Goal: Task Accomplishment & Management: Manage account settings

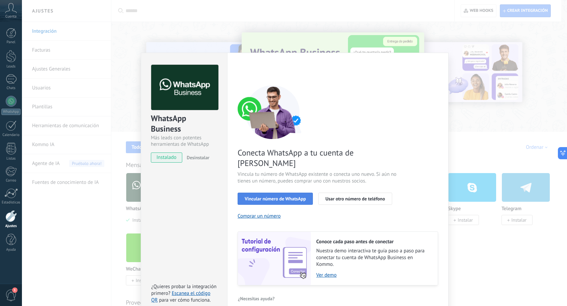
click at [256, 196] on span "Vincular número de WhatsApp" at bounding box center [275, 198] width 61 height 5
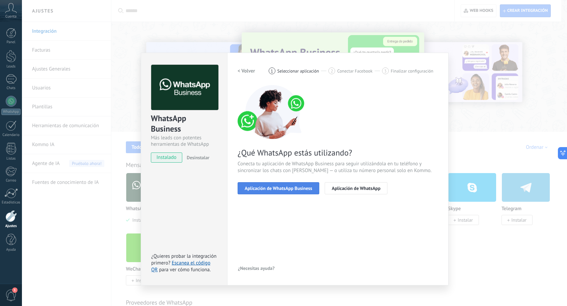
click at [273, 190] on span "Aplicación de WhatsApp Business" at bounding box center [279, 188] width 68 height 5
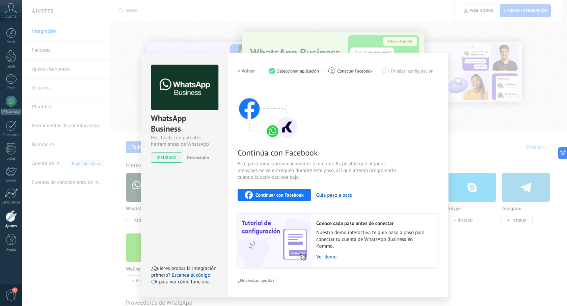
click at [274, 197] on span "Continuar con Facebook" at bounding box center [280, 195] width 48 height 5
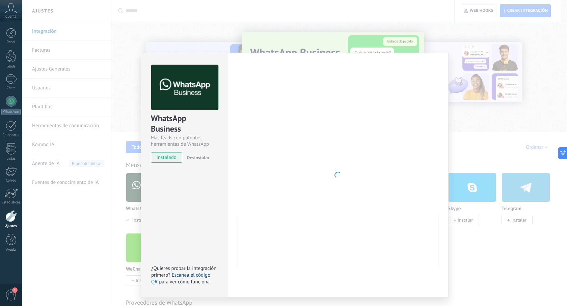
click at [300, 177] on div at bounding box center [338, 175] width 201 height 221
click at [364, 169] on div at bounding box center [338, 175] width 201 height 221
click at [191, 95] on img at bounding box center [184, 88] width 67 height 46
click at [321, 148] on div at bounding box center [338, 175] width 201 height 221
click at [327, 159] on div at bounding box center [338, 175] width 201 height 221
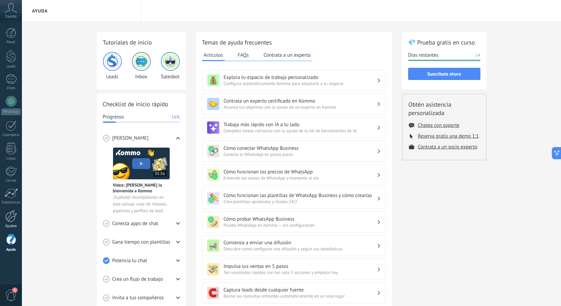
click at [5, 219] on div at bounding box center [10, 216] width 11 height 12
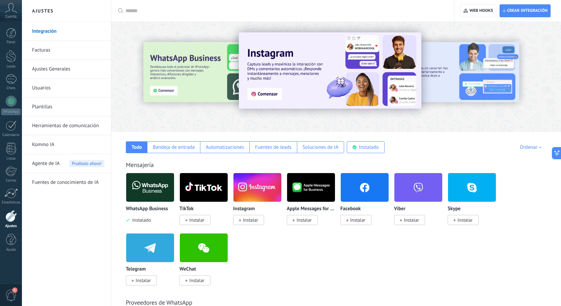
click at [45, 30] on link "Integración" at bounding box center [68, 31] width 72 height 19
click at [51, 32] on link "Integración" at bounding box center [68, 31] width 72 height 19
click at [189, 79] on div at bounding box center [171, 76] width 148 height 61
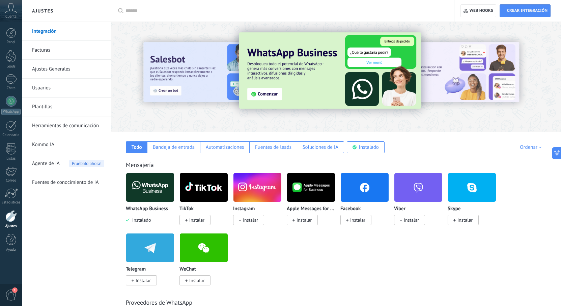
click at [270, 94] on img at bounding box center [330, 70] width 183 height 76
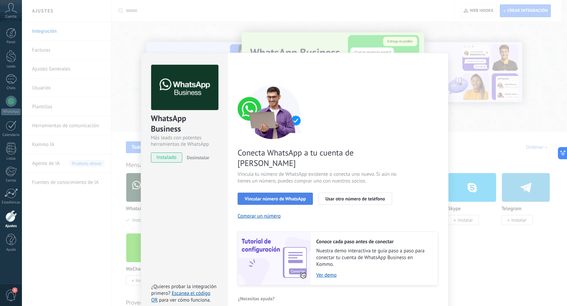
click at [281, 196] on span "Vincular número de WhatsApp" at bounding box center [275, 198] width 61 height 5
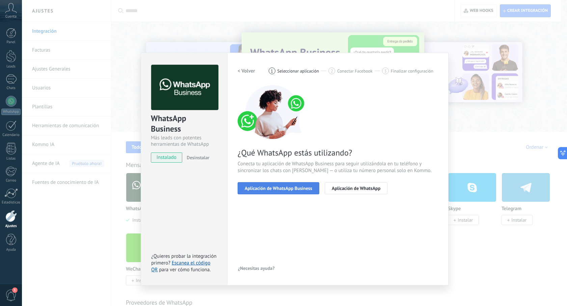
click at [282, 190] on span "Aplicación de WhatsApp Business" at bounding box center [279, 188] width 68 height 5
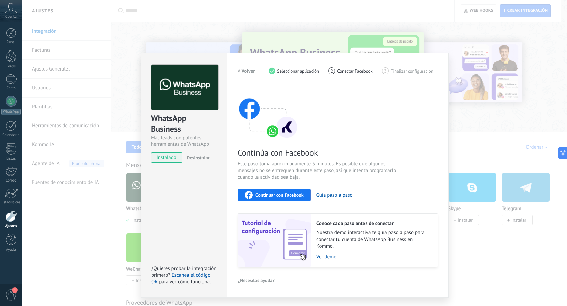
click at [279, 195] on span "Continuar con Facebook" at bounding box center [280, 195] width 48 height 5
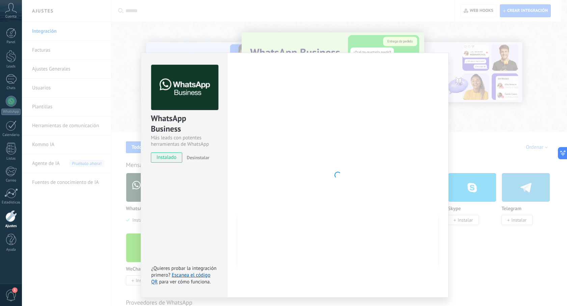
click at [355, 161] on div at bounding box center [338, 175] width 201 height 221
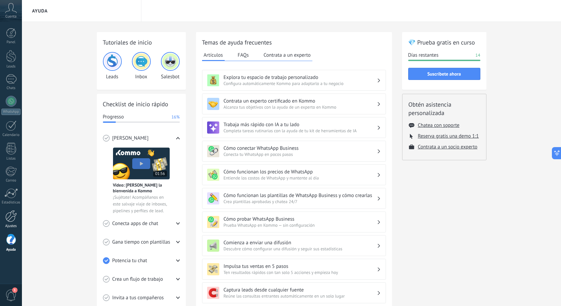
click at [10, 220] on div at bounding box center [10, 216] width 11 height 12
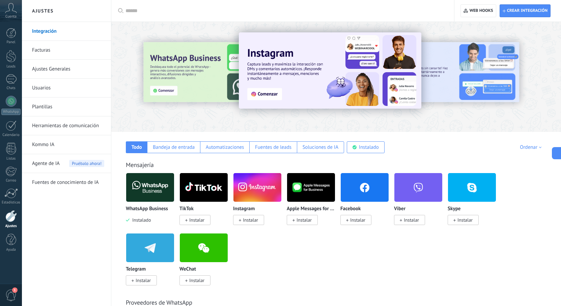
click at [36, 32] on link "Integración" at bounding box center [68, 31] width 72 height 19
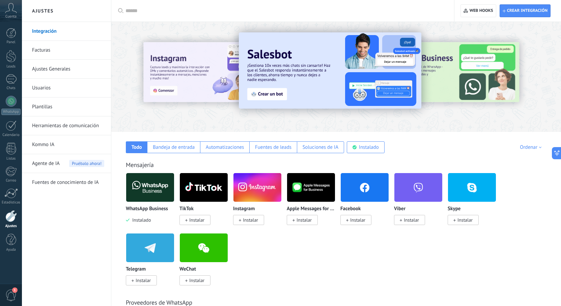
click at [460, 65] on div at bounding box center [504, 76] width 152 height 61
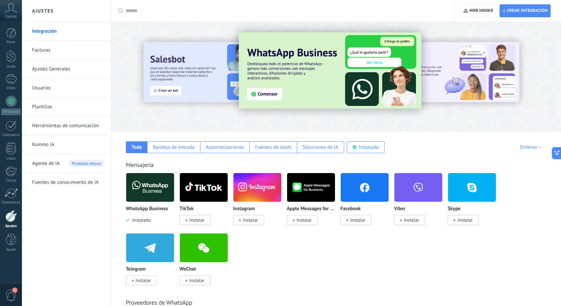
click at [267, 93] on img at bounding box center [330, 70] width 183 height 76
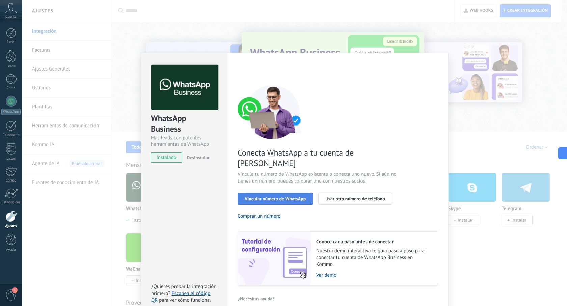
click at [273, 196] on span "Vincular número de WhatsApp" at bounding box center [275, 198] width 61 height 5
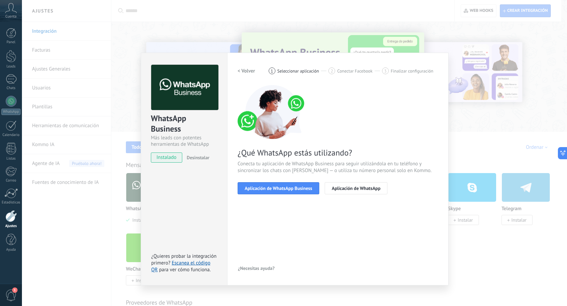
click at [273, 190] on span "Aplicación de WhatsApp Business" at bounding box center [279, 188] width 68 height 5
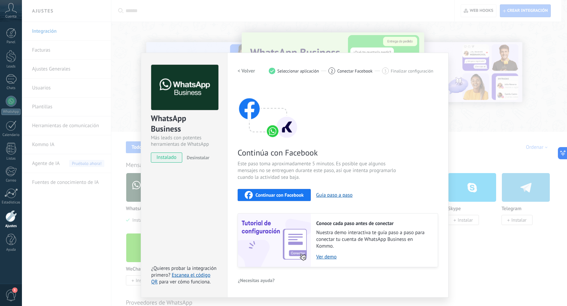
click at [273, 194] on span "Continuar con Facebook" at bounding box center [280, 195] width 48 height 5
click at [12, 219] on div at bounding box center [10, 216] width 11 height 12
click at [228, 20] on div "WhatsApp Business Más leads con potentes herramientas de WhatsApp instalado Des…" at bounding box center [294, 153] width 545 height 306
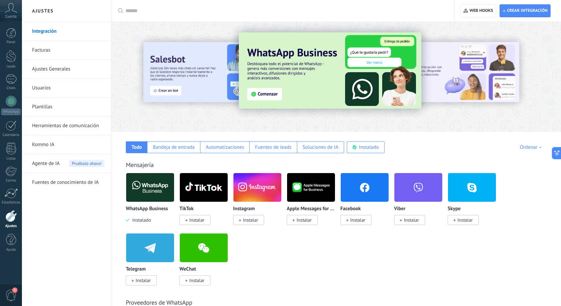
click at [16, 223] on link "Ajustes" at bounding box center [11, 219] width 22 height 18
click at [46, 146] on link "Kommo IA" at bounding box center [68, 144] width 72 height 19
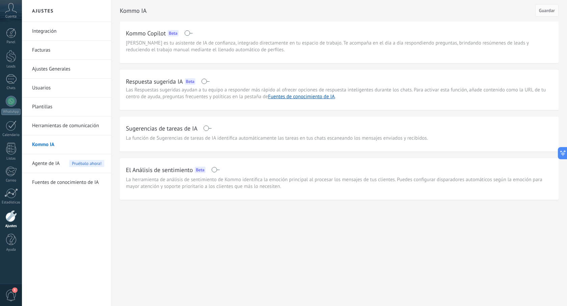
click at [55, 35] on link "Integración" at bounding box center [68, 31] width 72 height 19
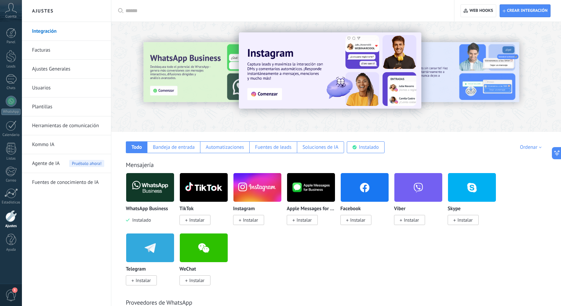
click at [244, 220] on span "Instalar" at bounding box center [250, 220] width 15 height 6
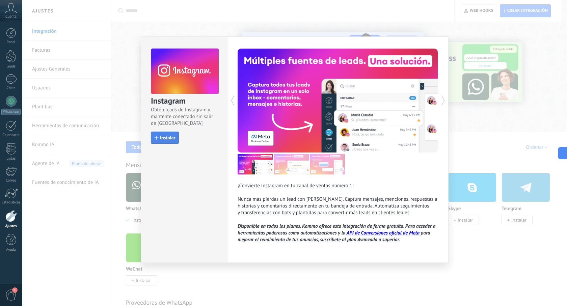
click at [162, 140] on span "Instalar" at bounding box center [167, 137] width 15 height 5
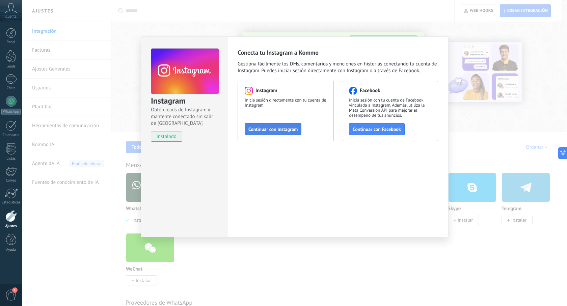
click at [269, 132] on span "Continuar con Instagram" at bounding box center [272, 129] width 49 height 5
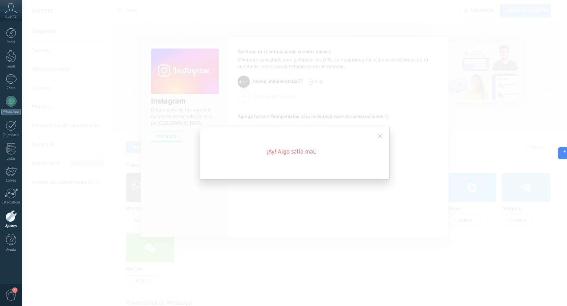
drag, startPoint x: 378, startPoint y: 136, endPoint x: 378, endPoint y: 144, distance: 8.1
click at [378, 136] on span at bounding box center [380, 136] width 4 height 5
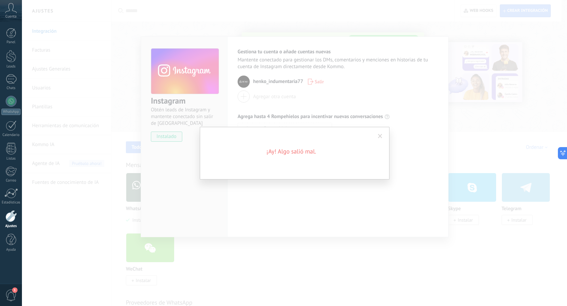
click at [381, 136] on span at bounding box center [380, 136] width 4 height 5
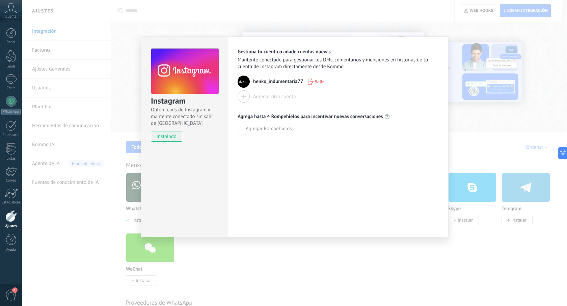
click at [272, 151] on div "Gestiona tu cuenta o añade cuentas nuevas Mantente conectado para gestionar los…" at bounding box center [337, 136] width 221 height 201
click at [90, 230] on div "Instagram Obtén leads de Instagram y mantente conectado sin salir de Kommo inst…" at bounding box center [294, 153] width 545 height 306
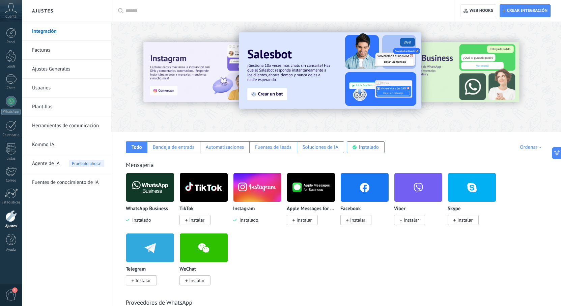
click at [353, 222] on span "Instalar" at bounding box center [357, 220] width 15 height 6
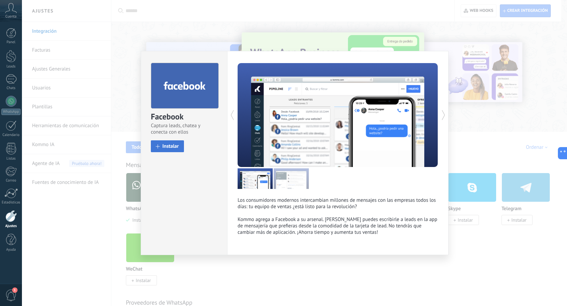
click at [173, 145] on span "Instalar" at bounding box center [170, 146] width 17 height 5
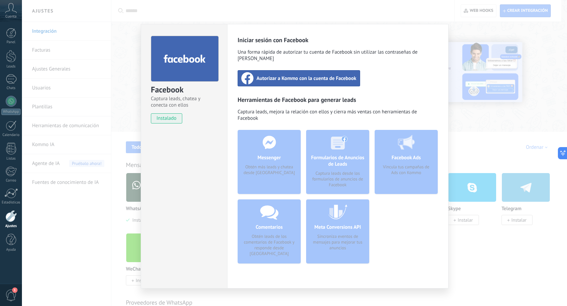
click at [268, 75] on span "Autorizar a Kommo con la cuenta de Facebook" at bounding box center [307, 78] width 100 height 7
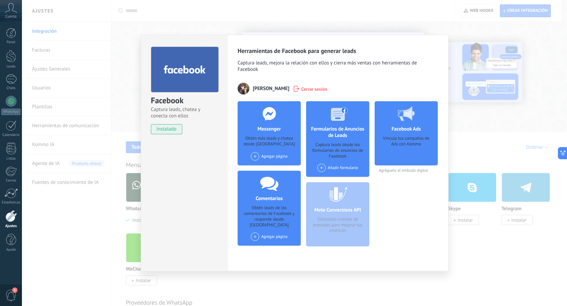
click at [133, 77] on div "Facebook Captura leads, chatea y conecta con ellos instalado Desinstalar Herram…" at bounding box center [294, 153] width 545 height 306
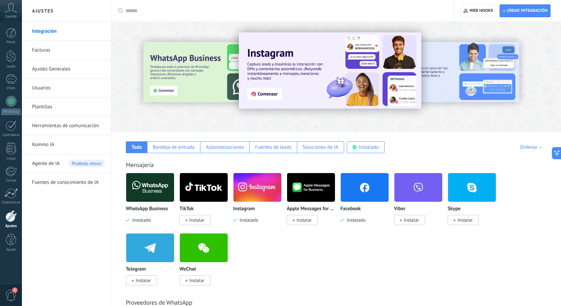
click at [246, 200] on img at bounding box center [258, 187] width 48 height 33
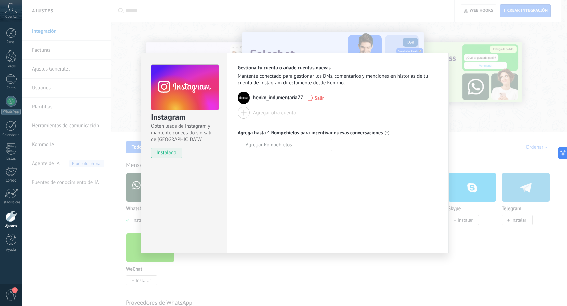
click at [318, 98] on span "Salir" at bounding box center [319, 98] width 9 height 5
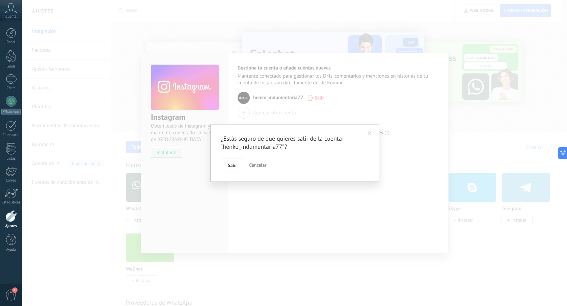
click at [370, 133] on span at bounding box center [370, 133] width 4 height 5
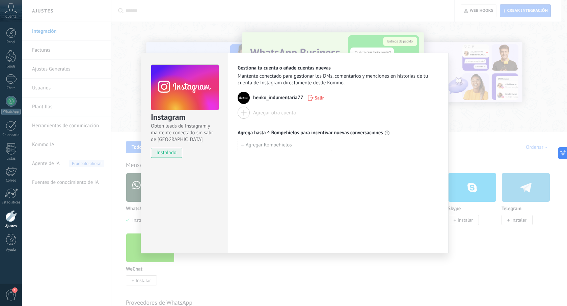
click at [435, 67] on div "Gestiona tu cuenta o añade cuentas nuevas Mantente conectado para gestionar los…" at bounding box center [338, 76] width 201 height 22
click at [127, 29] on div "Instagram Obtén leads de Instagram y mantente conectado sin salir de Kommo inst…" at bounding box center [294, 153] width 545 height 306
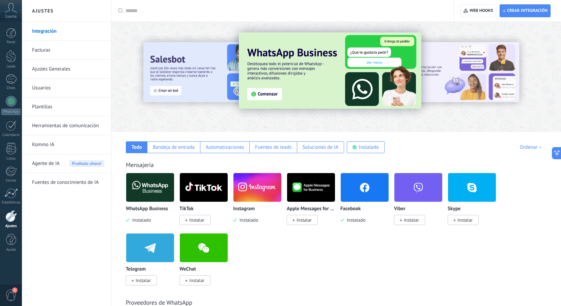
click at [247, 189] on img at bounding box center [258, 187] width 48 height 33
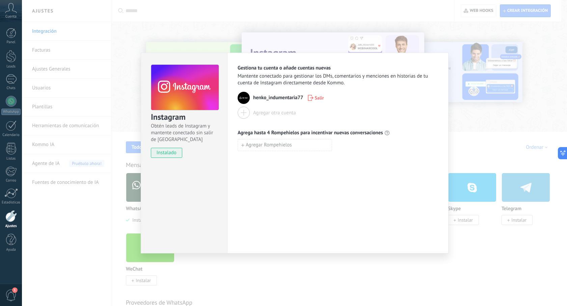
click at [177, 154] on span "instalado" at bounding box center [166, 153] width 31 height 10
click at [132, 45] on div "Instagram Obtén leads de Instagram y mantente conectado sin salir de Kommo inst…" at bounding box center [294, 153] width 545 height 306
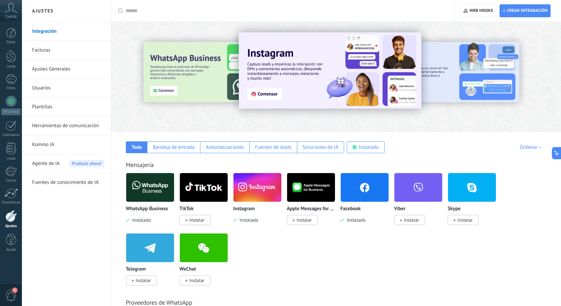
click at [15, 291] on span "1" at bounding box center [14, 290] width 5 height 5
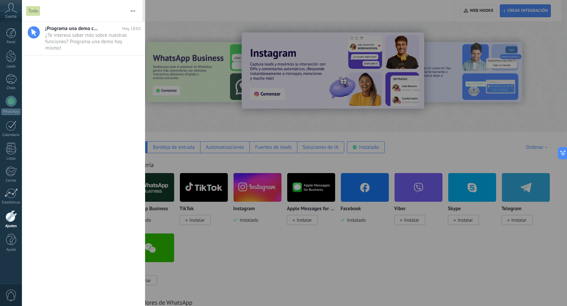
click at [96, 112] on div "¡Programa una demo con un experto! [DATE] 18:01 ¿Te interesa saber más sobre nu…" at bounding box center [83, 164] width 123 height 284
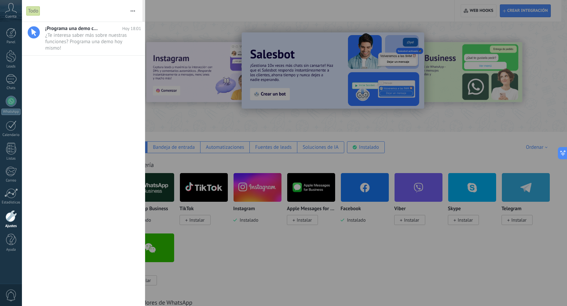
click at [252, 10] on div at bounding box center [283, 153] width 567 height 306
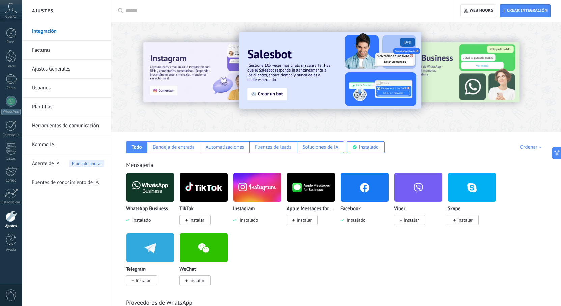
click at [52, 145] on link "Kommo IA" at bounding box center [68, 144] width 72 height 19
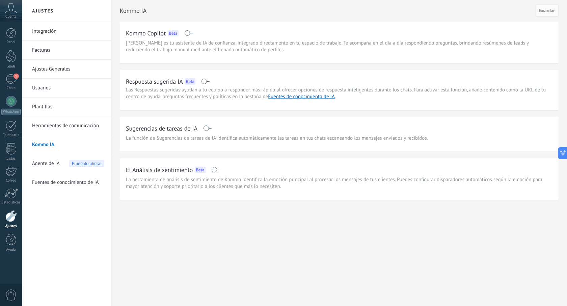
click at [206, 81] on span at bounding box center [205, 81] width 8 height 5
click at [155, 35] on h2 "Kommo Copilot" at bounding box center [146, 33] width 40 height 8
click at [198, 51] on span "[PERSON_NAME] es tu asistente de IA de confianza, integrado directamente en tu …" at bounding box center [339, 47] width 427 height 14
click at [245, 52] on span "[PERSON_NAME] es tu asistente de IA de confianza, integrado directamente en tu …" at bounding box center [339, 47] width 427 height 14
click at [49, 165] on span "Agente de IA" at bounding box center [46, 163] width 28 height 19
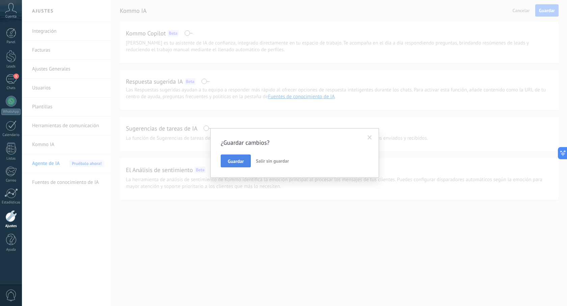
click at [237, 164] on button "Guardar" at bounding box center [236, 161] width 30 height 13
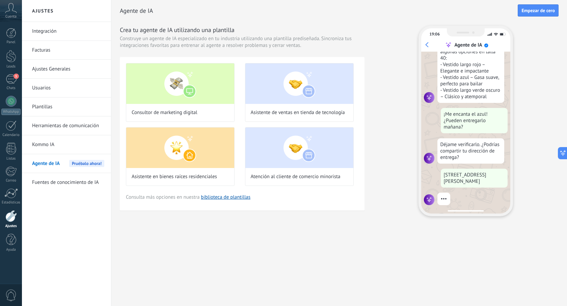
scroll to position [123, 0]
click at [55, 148] on link "Kommo IA" at bounding box center [68, 144] width 72 height 19
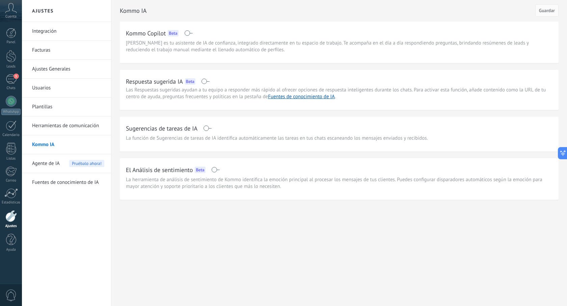
click at [48, 144] on link "Kommo IA" at bounding box center [68, 144] width 72 height 19
click at [209, 129] on span at bounding box center [207, 128] width 8 height 5
click at [538, 9] on button "Guardar" at bounding box center [546, 10] width 23 height 12
click at [153, 34] on h2 "Kommo Copilot" at bounding box center [146, 33] width 40 height 8
drag, startPoint x: 126, startPoint y: 33, endPoint x: 177, endPoint y: 39, distance: 51.3
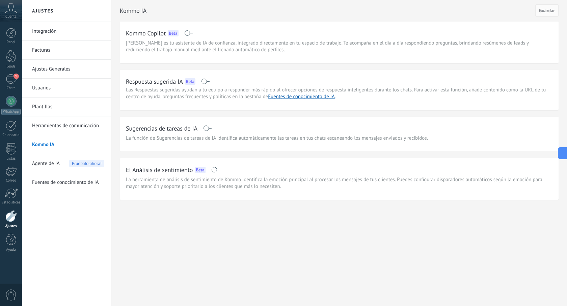
click at [177, 39] on div "Kommo Copilot Beta Kommo Copilot es tu asistente de IA de confianza, integrado …" at bounding box center [339, 43] width 439 height 42
click at [159, 32] on h2 "Kommo Copilot" at bounding box center [146, 33] width 40 height 8
click at [204, 34] on div "Kommo Copilot Beta" at bounding box center [339, 33] width 427 height 11
click at [188, 33] on span at bounding box center [188, 32] width 8 height 5
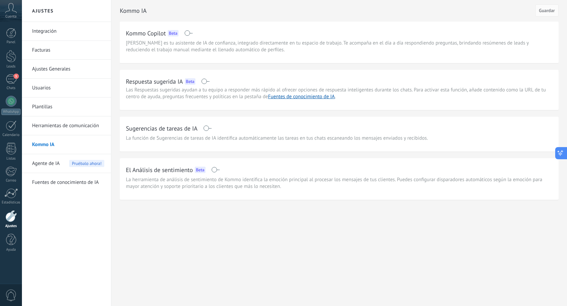
click at [559, 155] on icon at bounding box center [560, 153] width 7 height 7
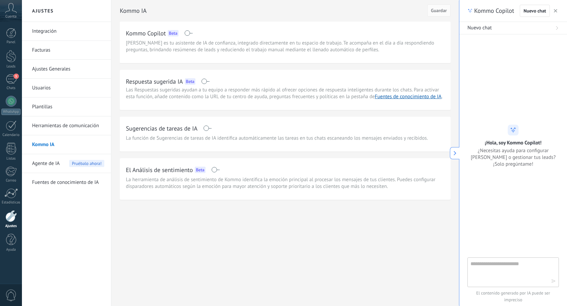
click at [457, 154] on button at bounding box center [454, 153] width 9 height 12
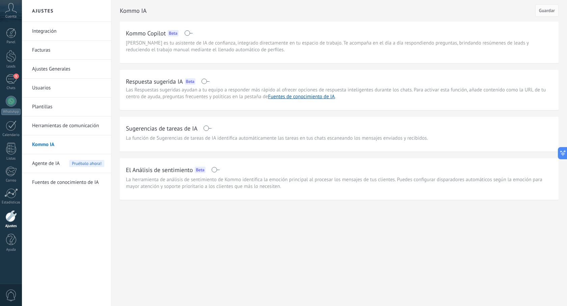
click at [51, 145] on link "Kommo IA" at bounding box center [68, 144] width 72 height 19
click at [45, 30] on link "Integración" at bounding box center [68, 31] width 72 height 19
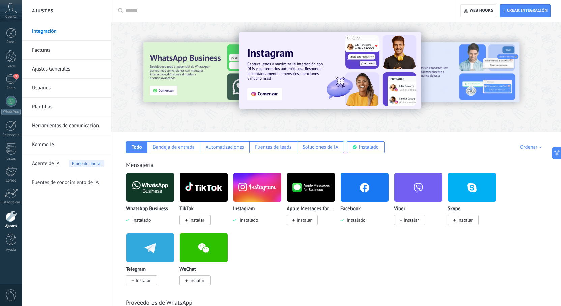
click at [47, 146] on link "Kommo IA" at bounding box center [68, 144] width 72 height 19
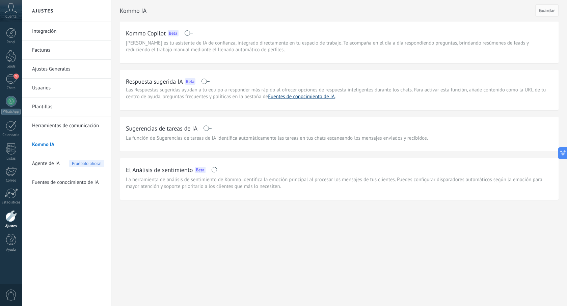
click at [303, 99] on link "Fuentes de conocimiento de IA" at bounding box center [301, 97] width 67 height 6
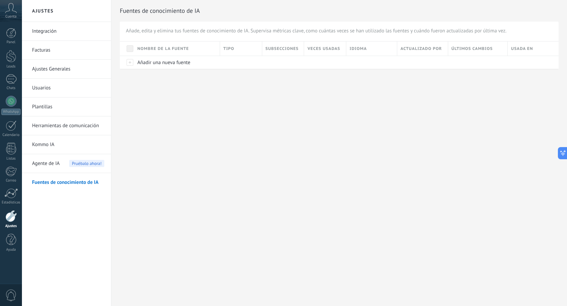
click at [50, 144] on link "Kommo IA" at bounding box center [68, 144] width 72 height 19
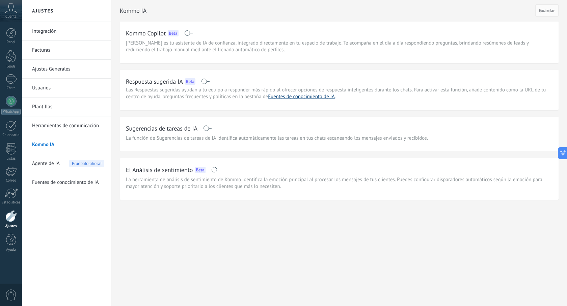
click at [274, 96] on link "Fuentes de conocimiento de IA" at bounding box center [301, 97] width 67 height 6
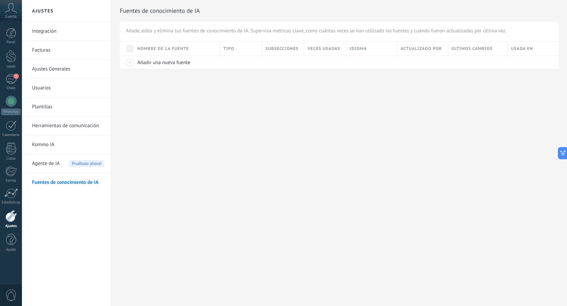
click at [49, 148] on link "Kommo IA" at bounding box center [68, 144] width 72 height 19
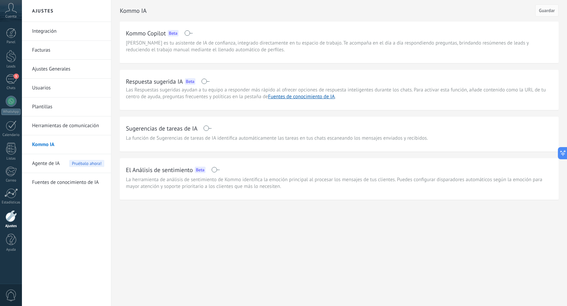
click at [50, 162] on span "Agente de IA" at bounding box center [46, 163] width 28 height 19
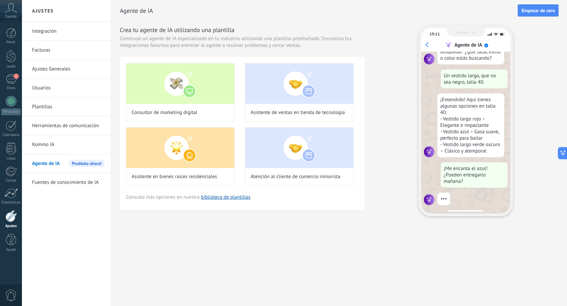
scroll to position [68, 0]
click at [281, 160] on img at bounding box center [299, 148] width 108 height 41
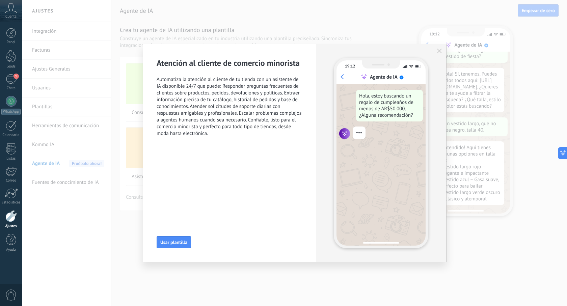
scroll to position [20, 0]
click at [173, 241] on span "Usar plantilla" at bounding box center [173, 242] width 27 height 5
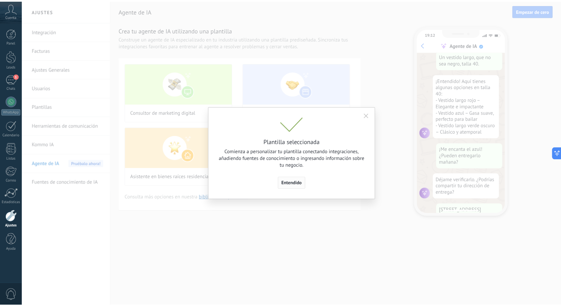
scroll to position [105, 0]
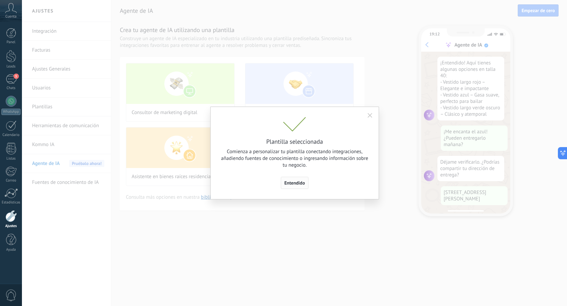
click at [292, 184] on span "Entendido" at bounding box center [295, 183] width 21 height 5
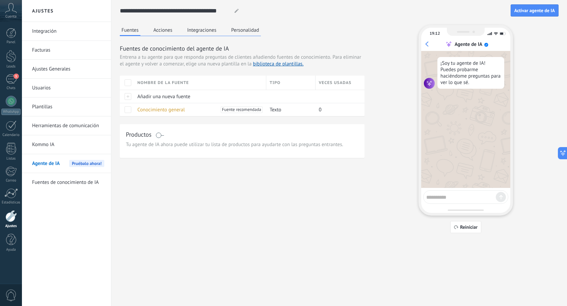
click at [190, 31] on button "Integraciones" at bounding box center [202, 30] width 33 height 10
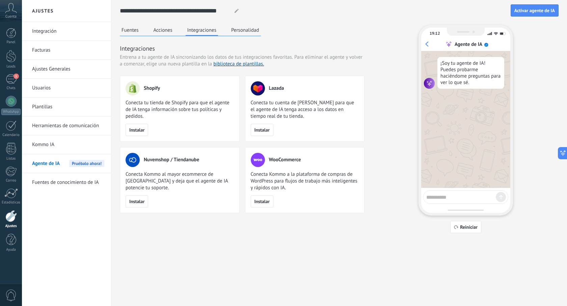
click at [247, 35] on div "Fuentes Acciones Integraciones Personalidad" at bounding box center [190, 30] width 141 height 11
click at [246, 33] on button "Personalidad" at bounding box center [245, 30] width 31 height 10
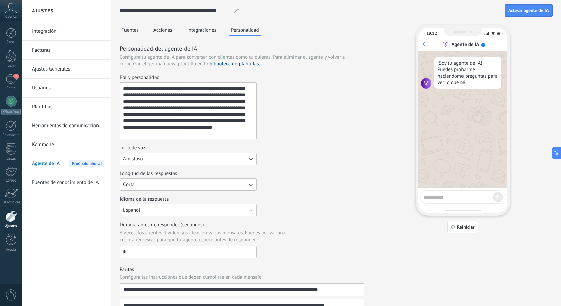
click at [165, 32] on button "Acciones" at bounding box center [163, 30] width 22 height 10
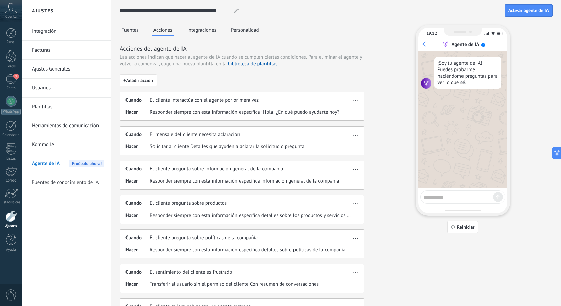
click at [131, 28] on button "Fuentes" at bounding box center [130, 30] width 21 height 10
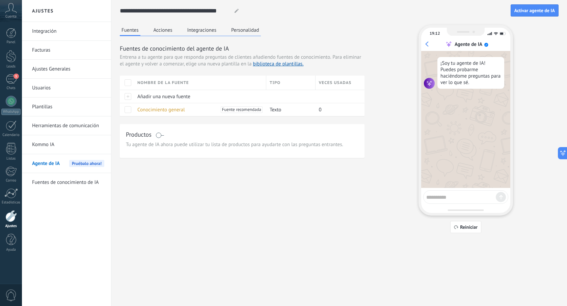
click at [199, 33] on button "Integraciones" at bounding box center [202, 30] width 33 height 10
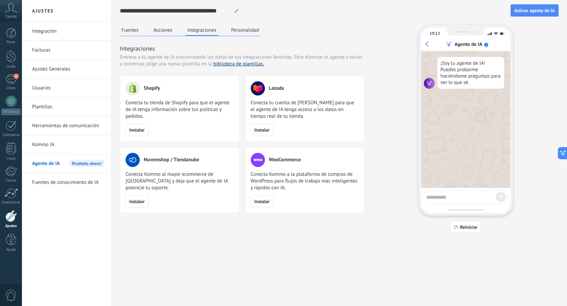
click at [234, 62] on link "biblioteca de plantillas." at bounding box center [238, 64] width 51 height 6
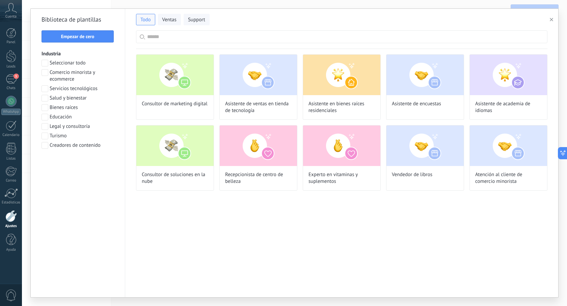
click at [244, 23] on div "Todo Ventas Support" at bounding box center [341, 18] width 411 height 14
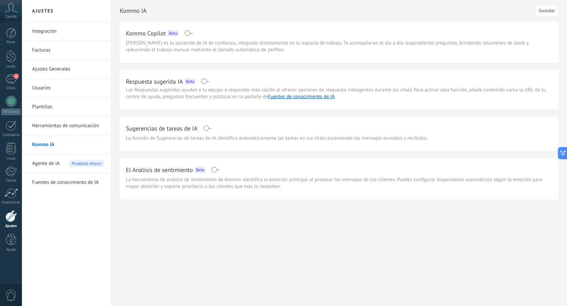
click at [47, 165] on span "Agente de IA" at bounding box center [46, 163] width 28 height 19
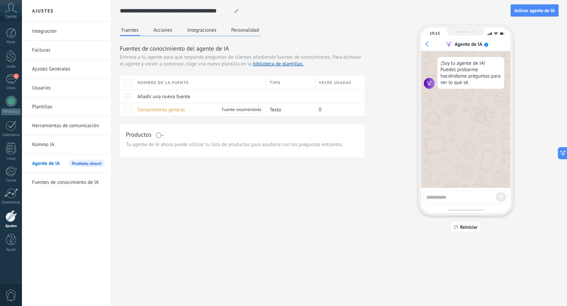
click at [458, 226] on icon "button" at bounding box center [456, 227] width 5 height 4
click at [457, 231] on button "Reiniciar" at bounding box center [465, 227] width 31 height 12
click at [460, 229] on span "Reiniciar" at bounding box center [466, 227] width 24 height 5
click at [44, 166] on span "Agente de IA" at bounding box center [46, 163] width 28 height 19
click at [164, 33] on button "Acciones" at bounding box center [163, 30] width 22 height 10
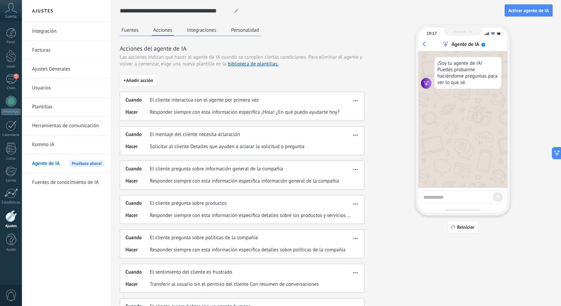
click at [193, 31] on button "Integraciones" at bounding box center [202, 30] width 33 height 10
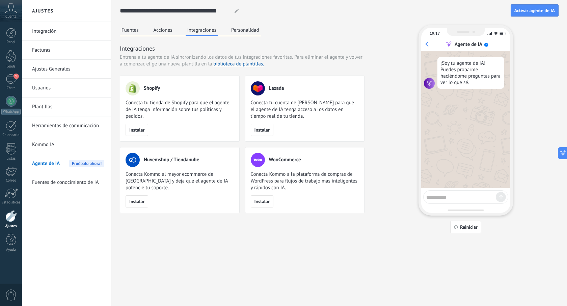
click at [239, 28] on button "Personalidad" at bounding box center [245, 30] width 31 height 10
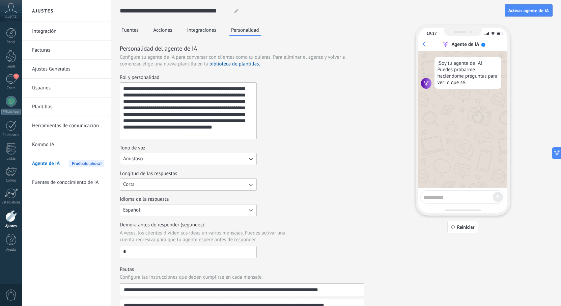
click at [13, 217] on div at bounding box center [10, 216] width 11 height 12
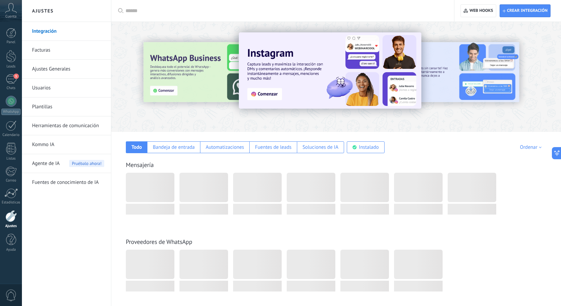
click at [47, 31] on link "Integración" at bounding box center [68, 31] width 72 height 19
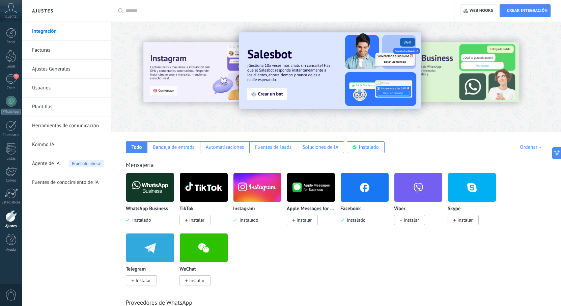
click at [248, 193] on img at bounding box center [258, 187] width 48 height 33
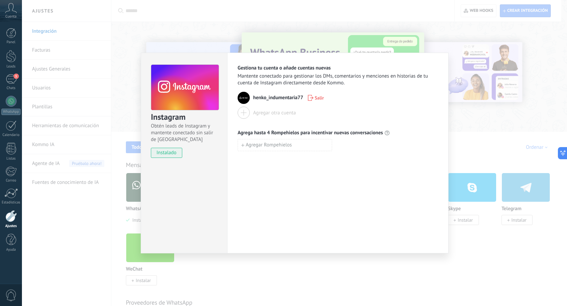
click at [318, 100] on span "Salir" at bounding box center [319, 98] width 9 height 5
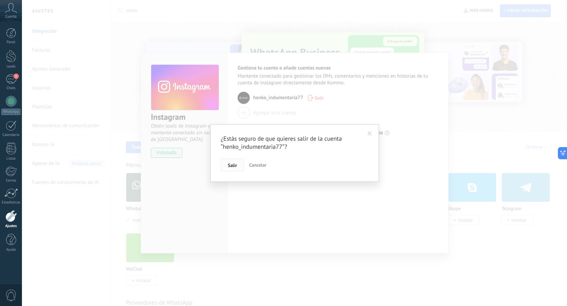
click at [237, 164] on button "Salir" at bounding box center [232, 165] width 23 height 13
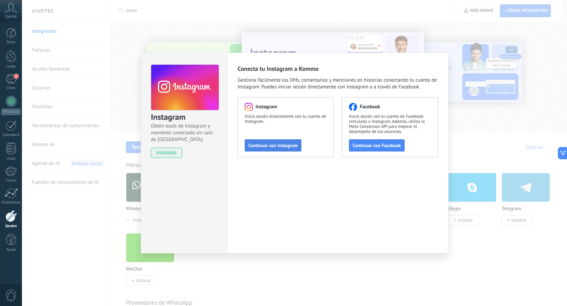
click at [268, 145] on span "Continuar con Instagram" at bounding box center [272, 145] width 49 height 5
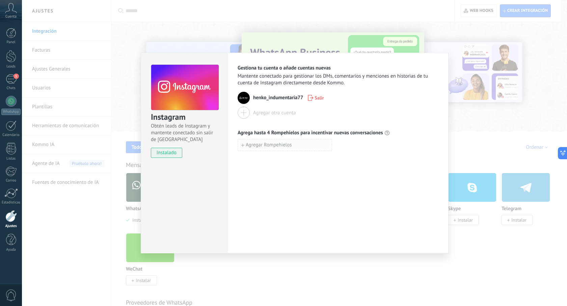
click at [244, 147] on span "Agregar Rompehielos" at bounding box center [266, 145] width 51 height 5
click at [11, 80] on div "1" at bounding box center [11, 79] width 11 height 10
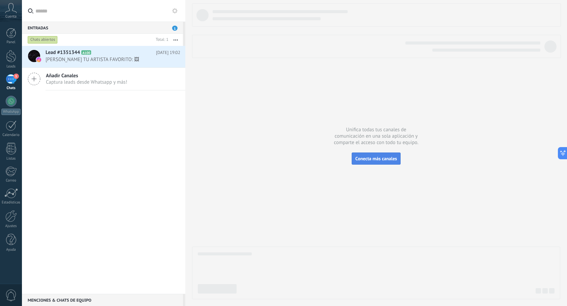
click at [365, 160] on span "Conecta más canales" at bounding box center [376, 159] width 42 height 6
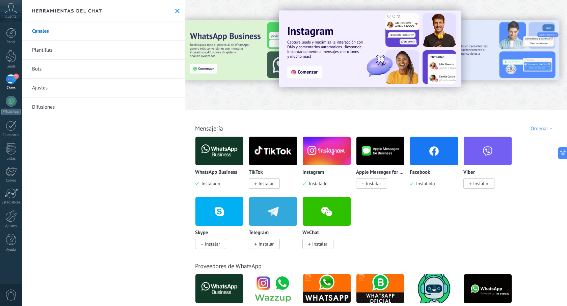
click at [299, 74] on img at bounding box center [370, 48] width 183 height 76
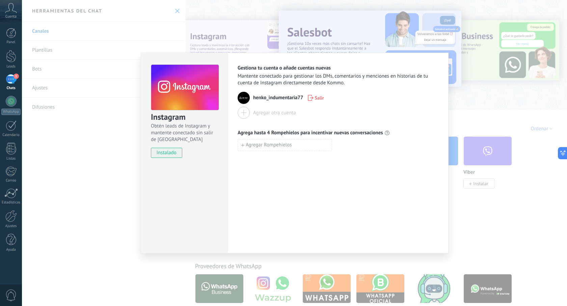
click at [163, 156] on span "instalado" at bounding box center [166, 153] width 31 height 10
click at [141, 44] on div "Instagram Obtén leads de Instagram y mantente conectado sin salir de Kommo inst…" at bounding box center [294, 153] width 545 height 306
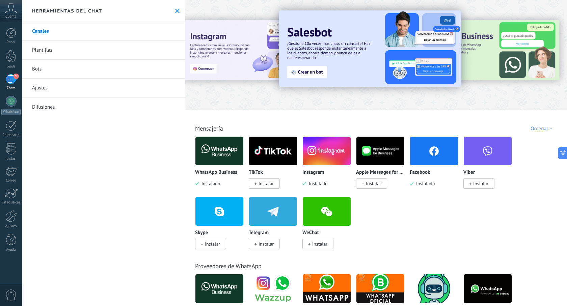
click at [529, 47] on div at bounding box center [544, 54] width 152 height 61
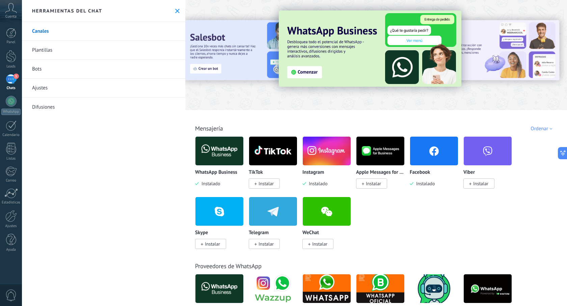
drag, startPoint x: 130, startPoint y: 78, endPoint x: 134, endPoint y: 75, distance: 4.8
click at [130, 77] on link "Bots" at bounding box center [103, 69] width 163 height 19
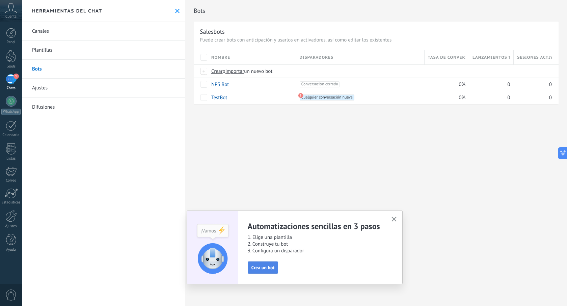
click at [254, 270] on span "Crea un bot" at bounding box center [262, 267] width 23 height 5
